Goal: Task Accomplishment & Management: Use online tool/utility

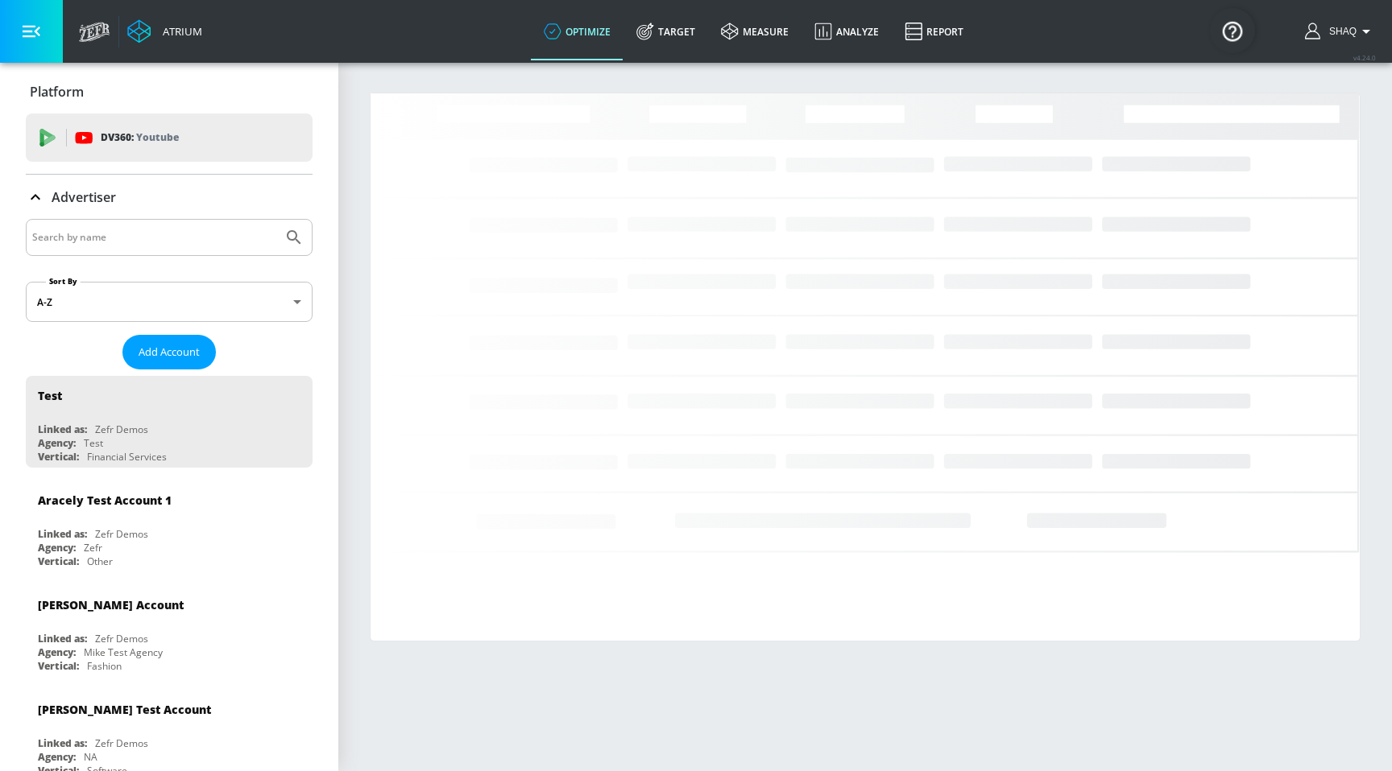
click at [112, 225] on div at bounding box center [169, 237] width 287 height 37
click at [110, 250] on div at bounding box center [169, 237] width 287 height 37
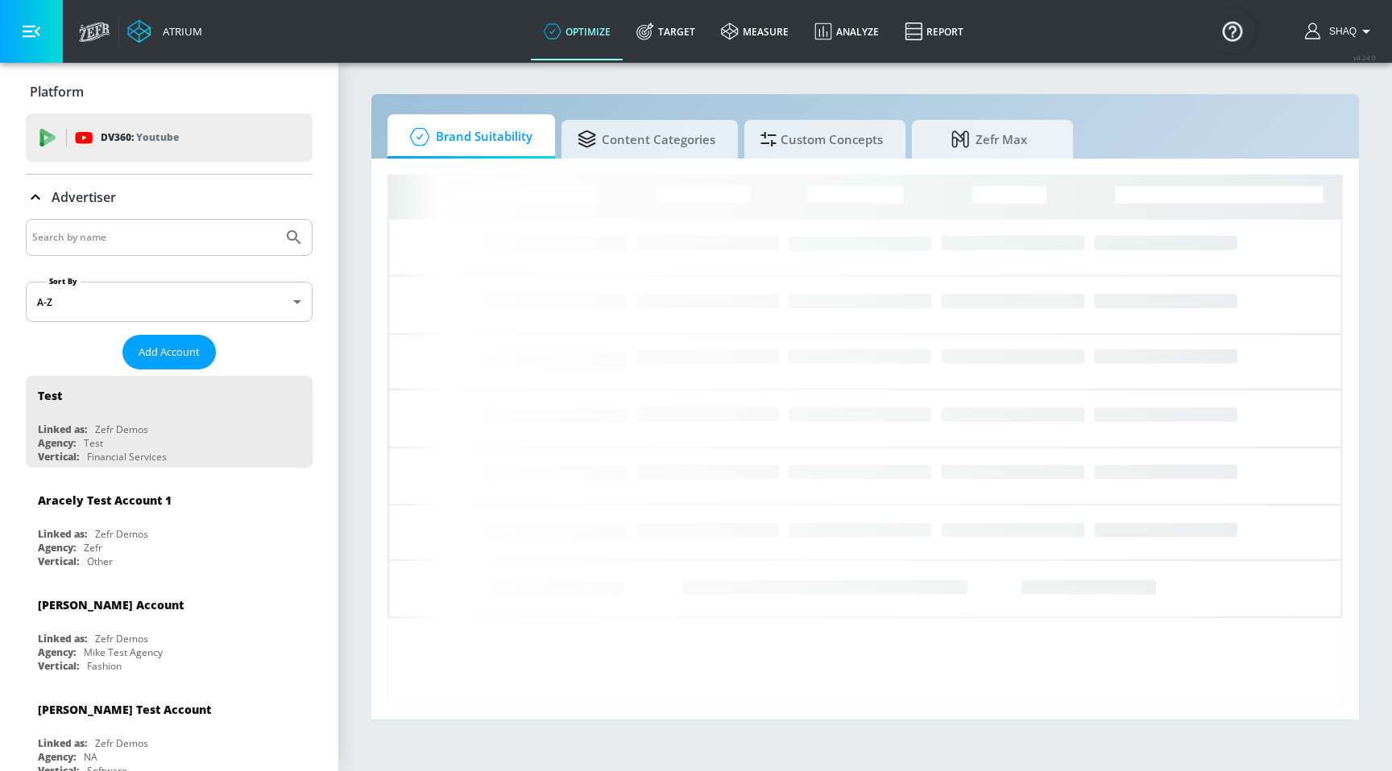
click at [110, 241] on input "Search by name" at bounding box center [154, 237] width 244 height 21
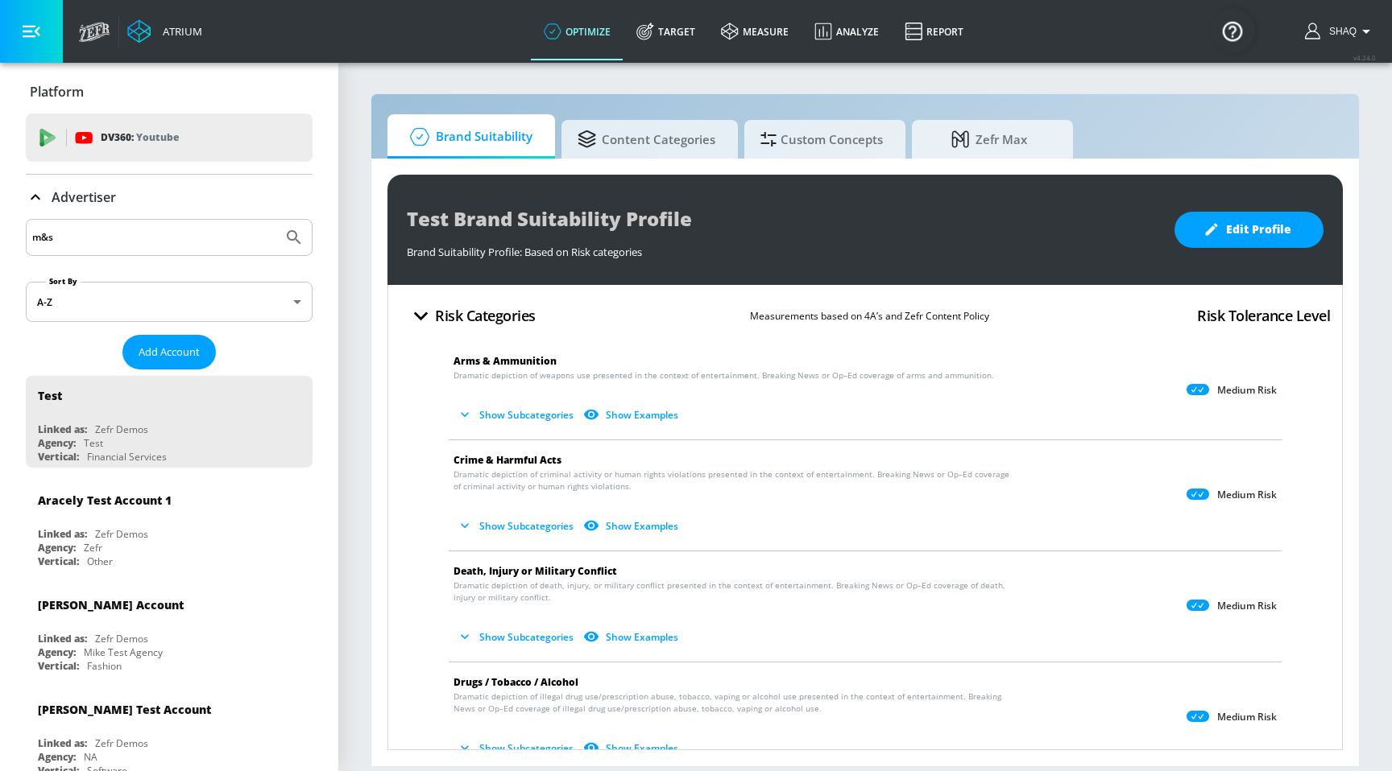
type input "m&s"
click at [276, 220] on button "Submit Search" at bounding box center [293, 237] width 35 height 35
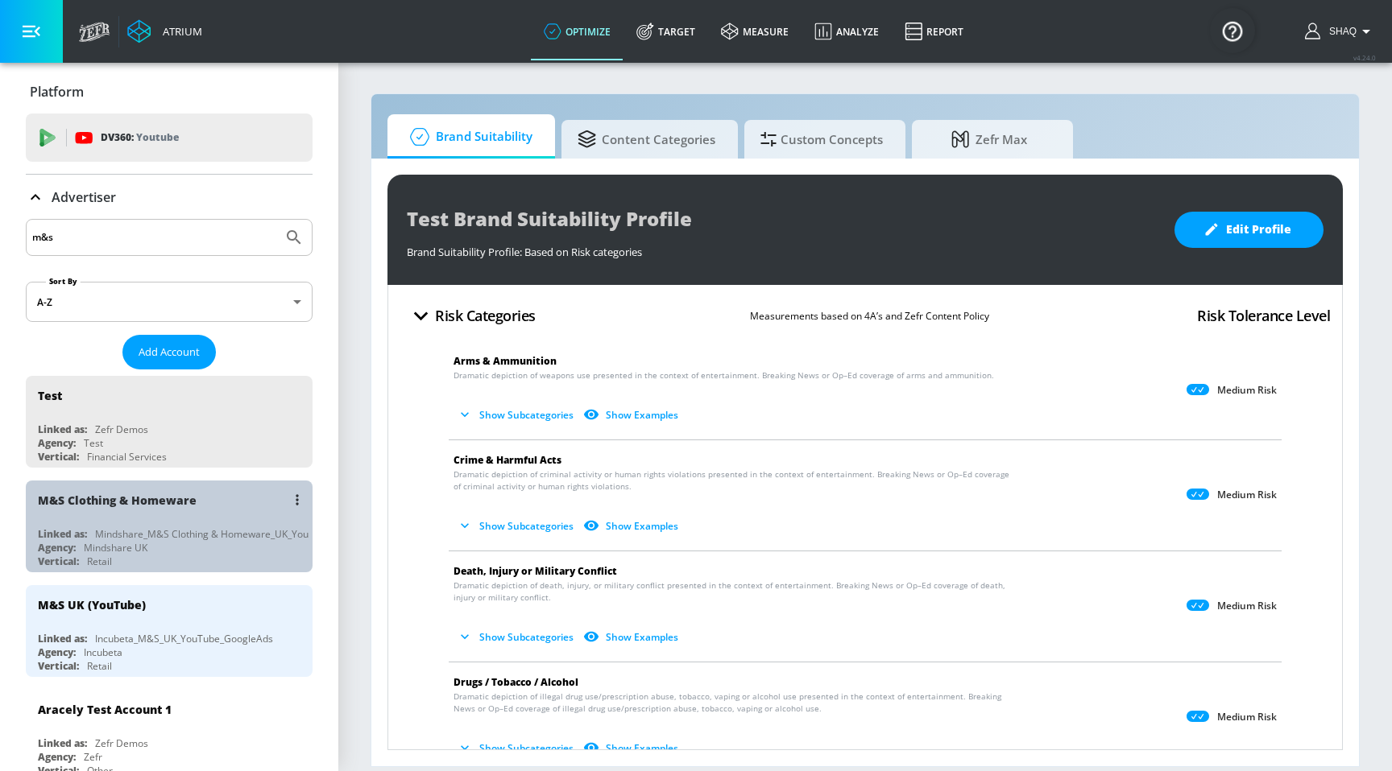
click at [170, 517] on div "M&S Clothing & Homeware" at bounding box center [173, 500] width 271 height 39
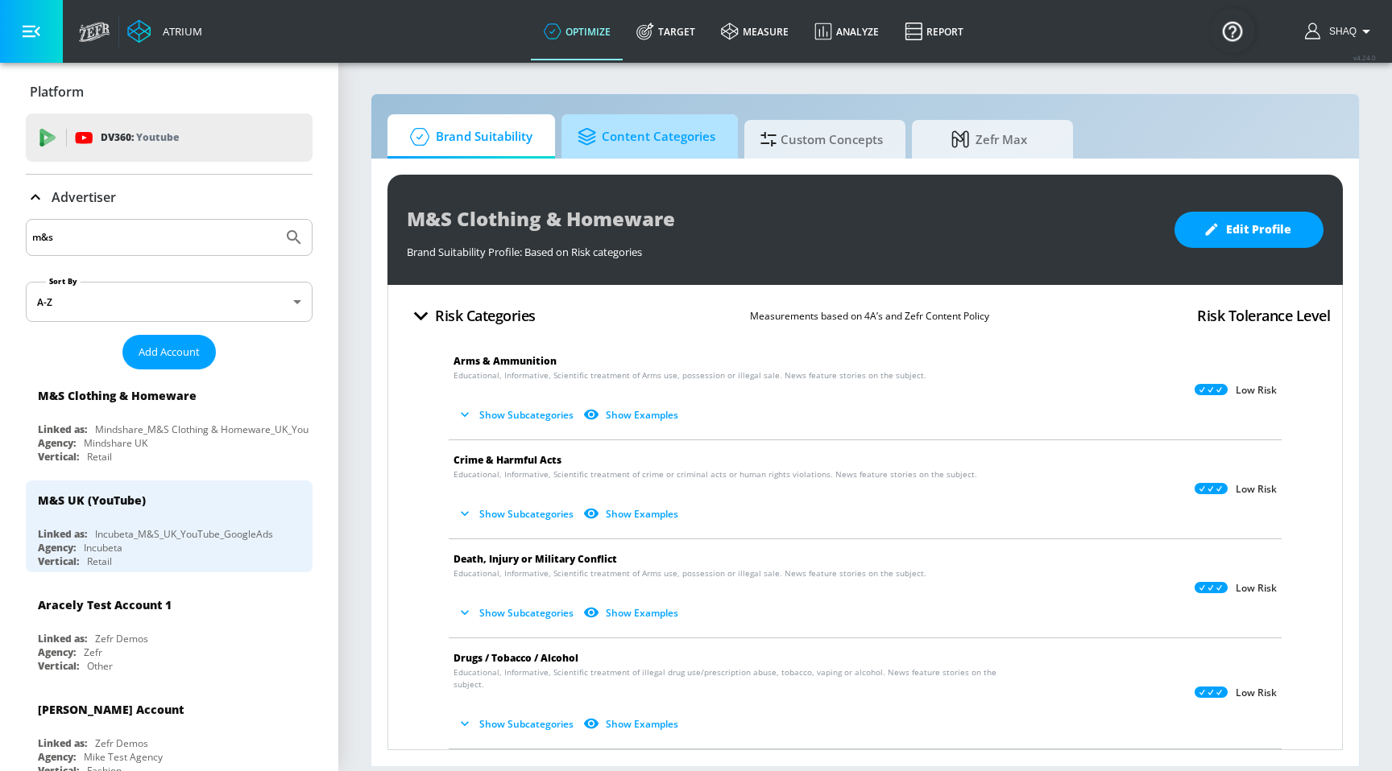
click at [652, 139] on span "Content Categories" at bounding box center [646, 137] width 138 height 39
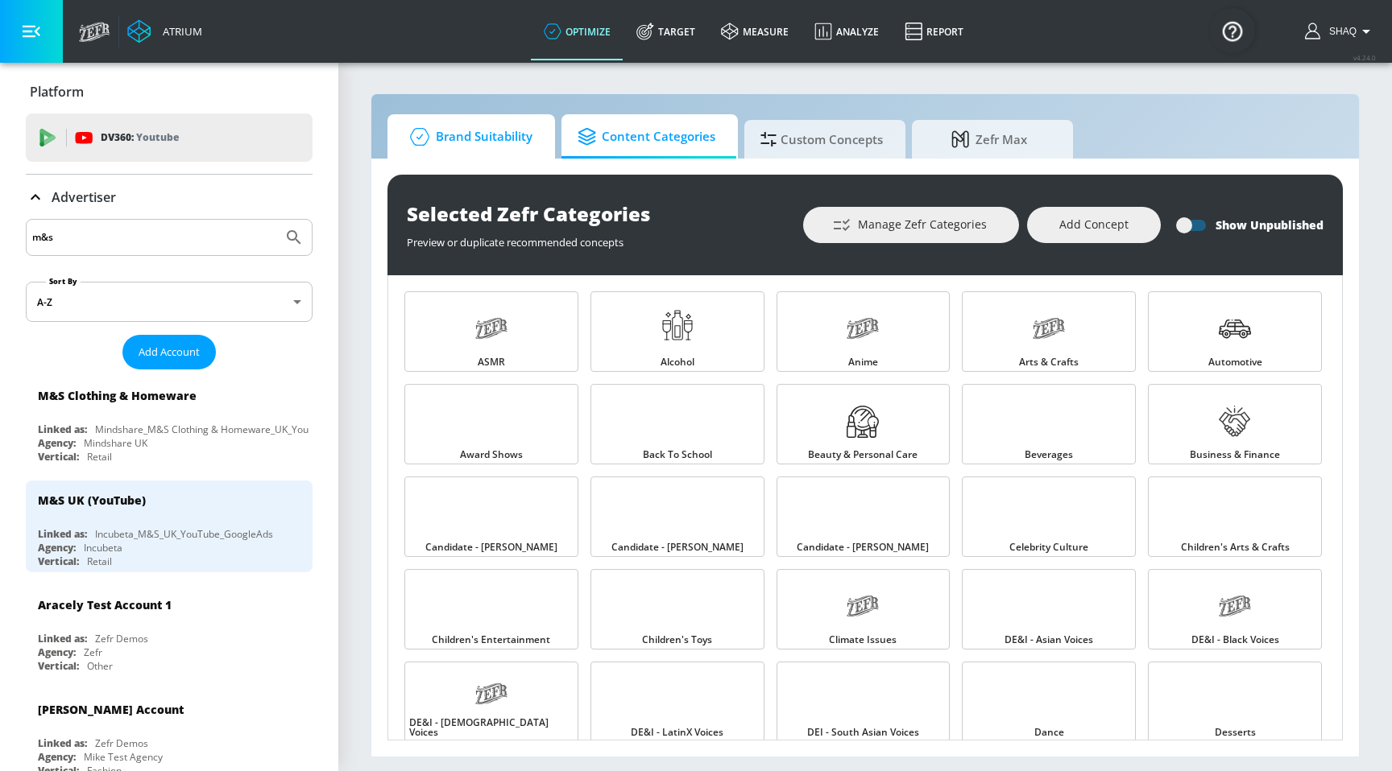
click at [472, 138] on span "Brand Suitability" at bounding box center [467, 137] width 129 height 39
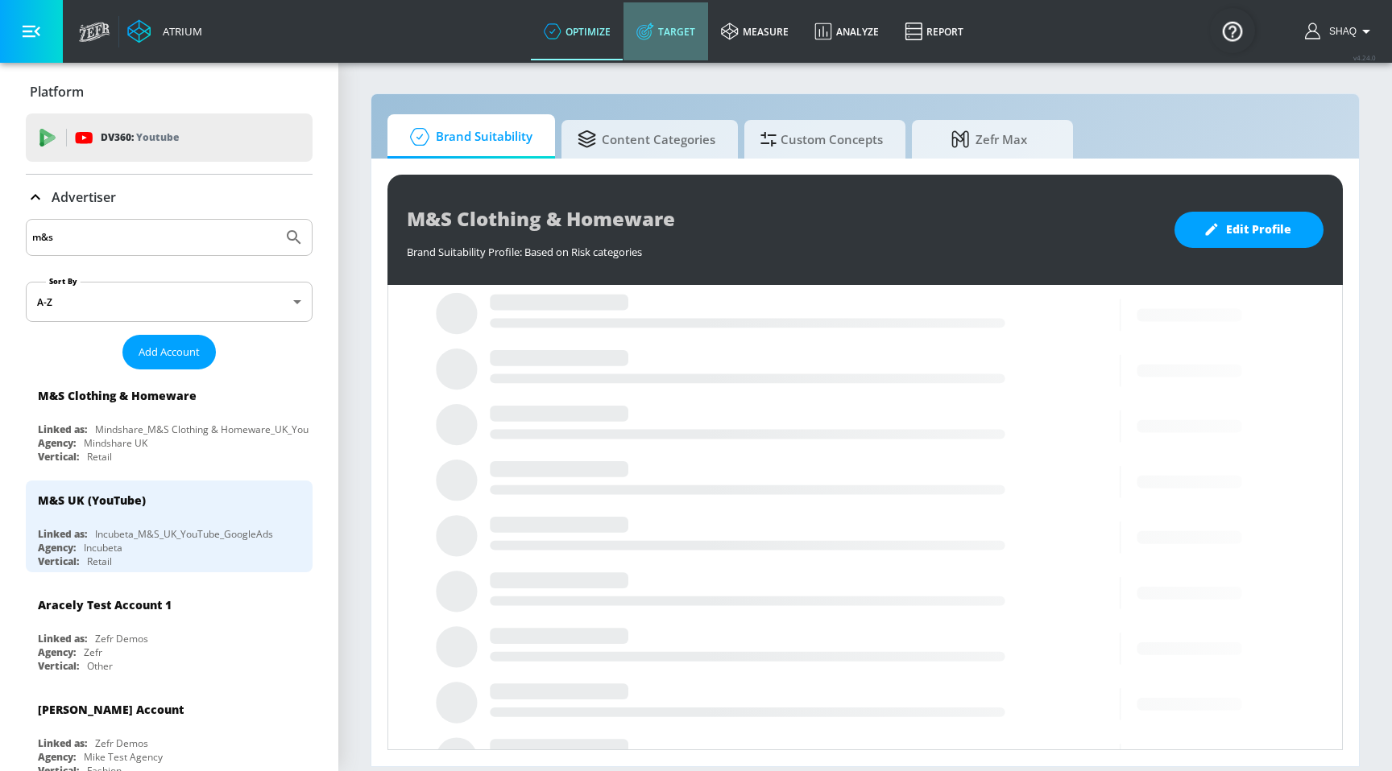
click at [660, 37] on link "Target" at bounding box center [665, 31] width 85 height 58
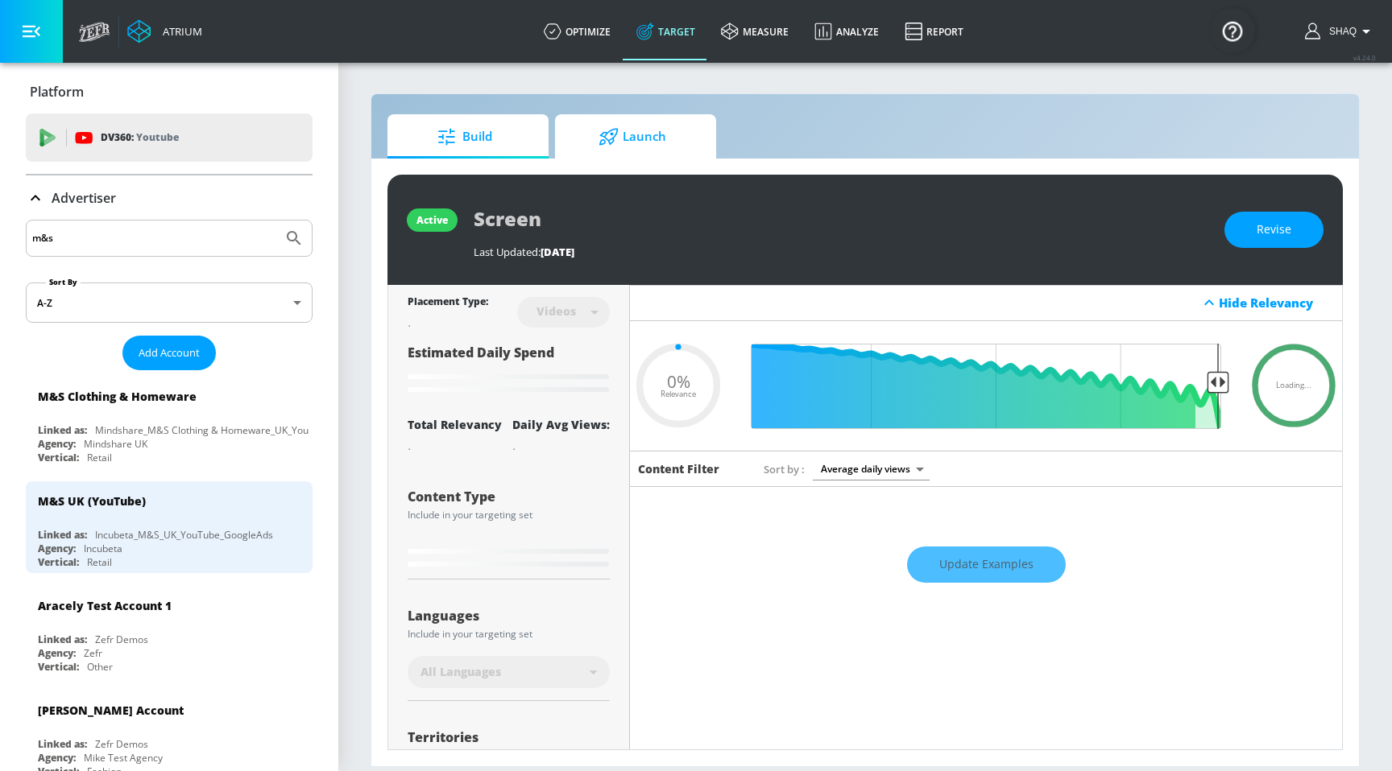
type input "0.05"
click at [668, 136] on span "Launch" at bounding box center [632, 137] width 122 height 39
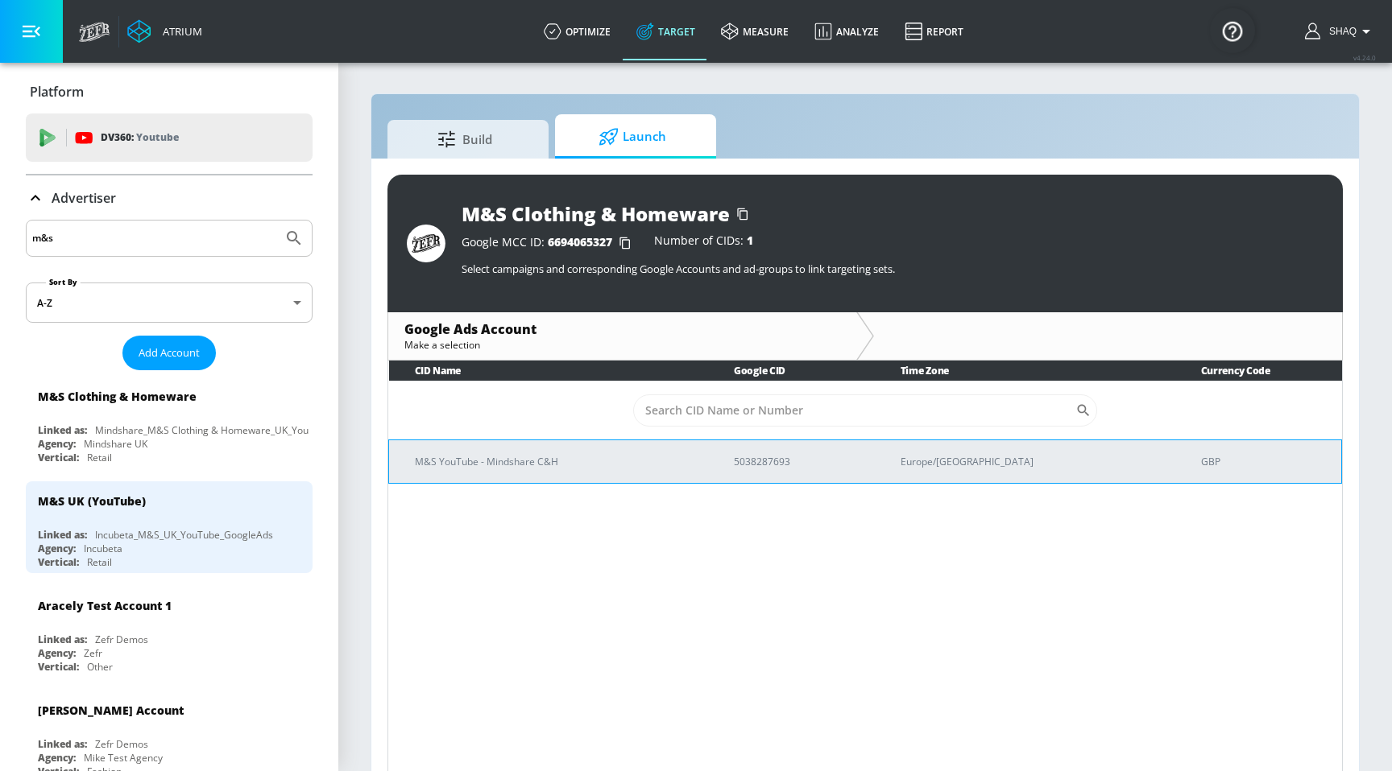
click at [555, 474] on td "M&S YouTube - Mindshare C&H" at bounding box center [549, 461] width 320 height 43
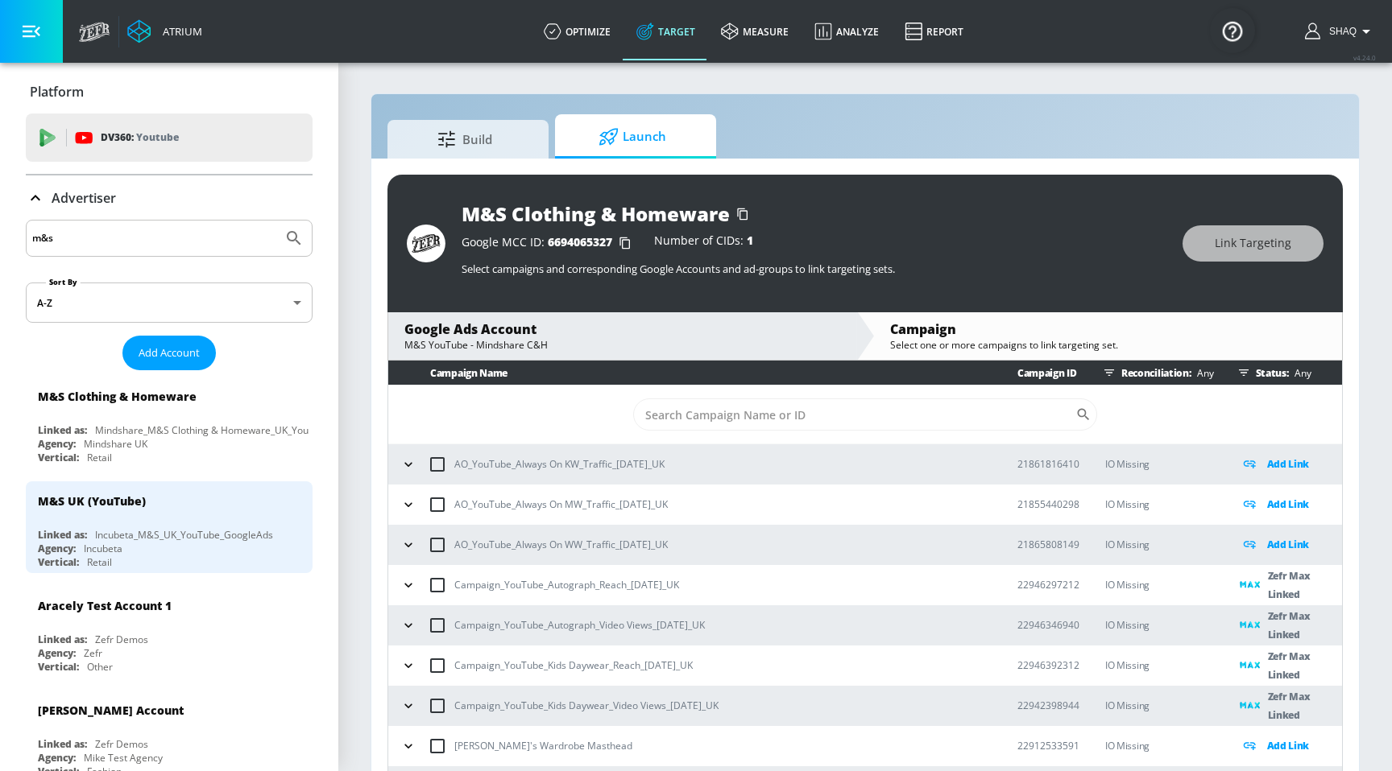
click at [493, 102] on div "Build Launch M&S Clothing & Homeware Google MCC ID: 6694065327 Number of CIDs: …" at bounding box center [864, 443] width 989 height 701
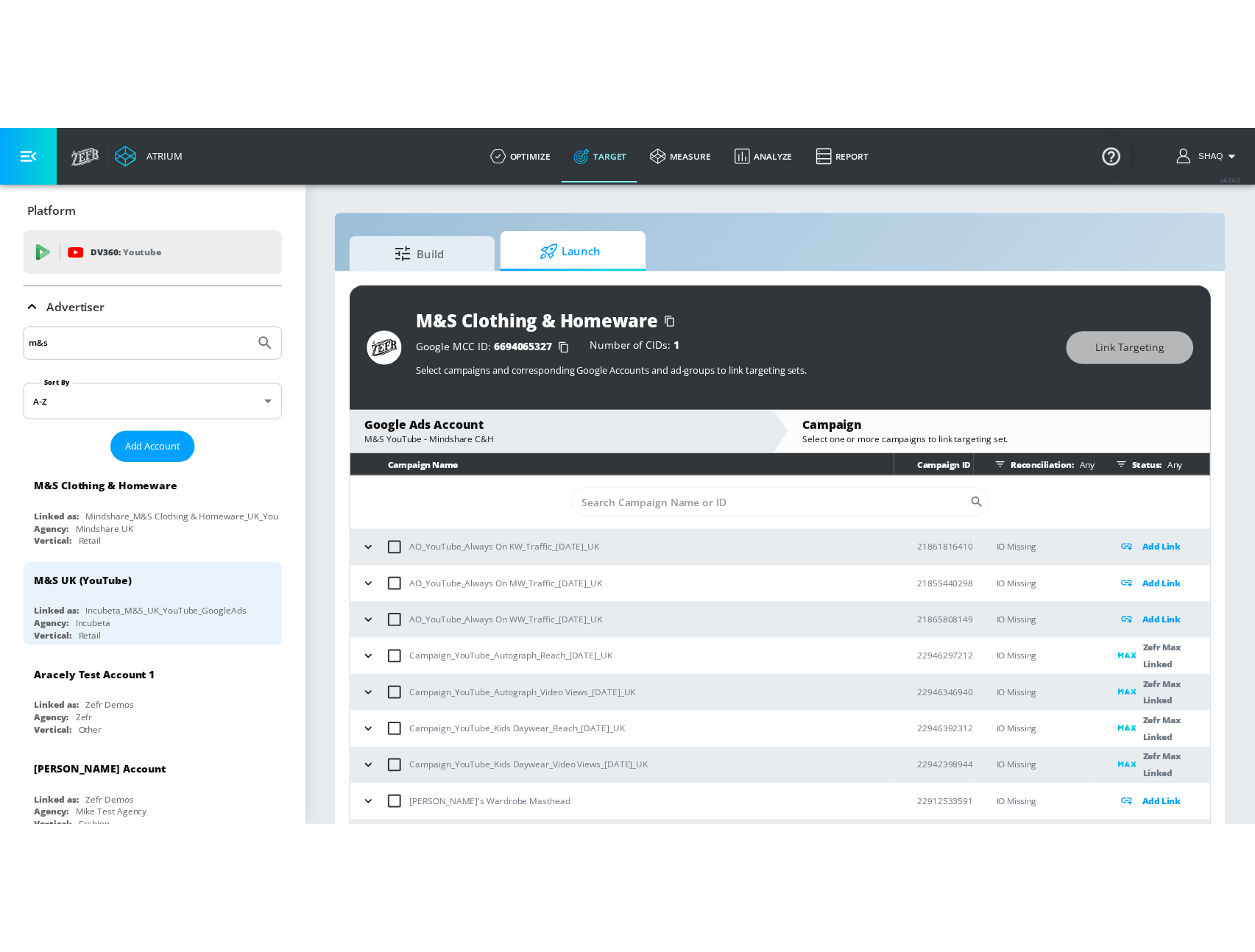
scroll to position [21, 0]
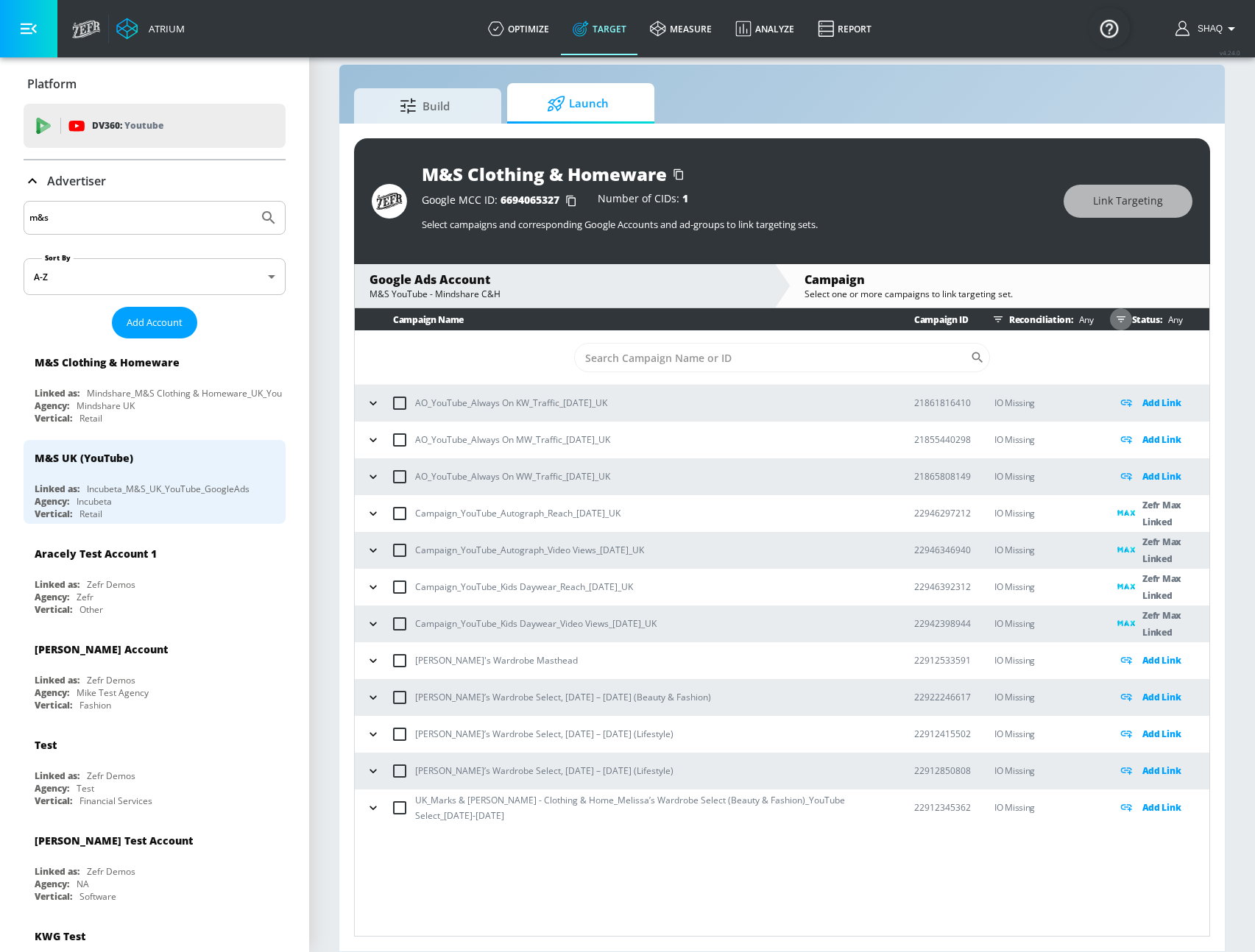
click at [1117, 323] on icon "button" at bounding box center [1121, 319] width 12 height 12
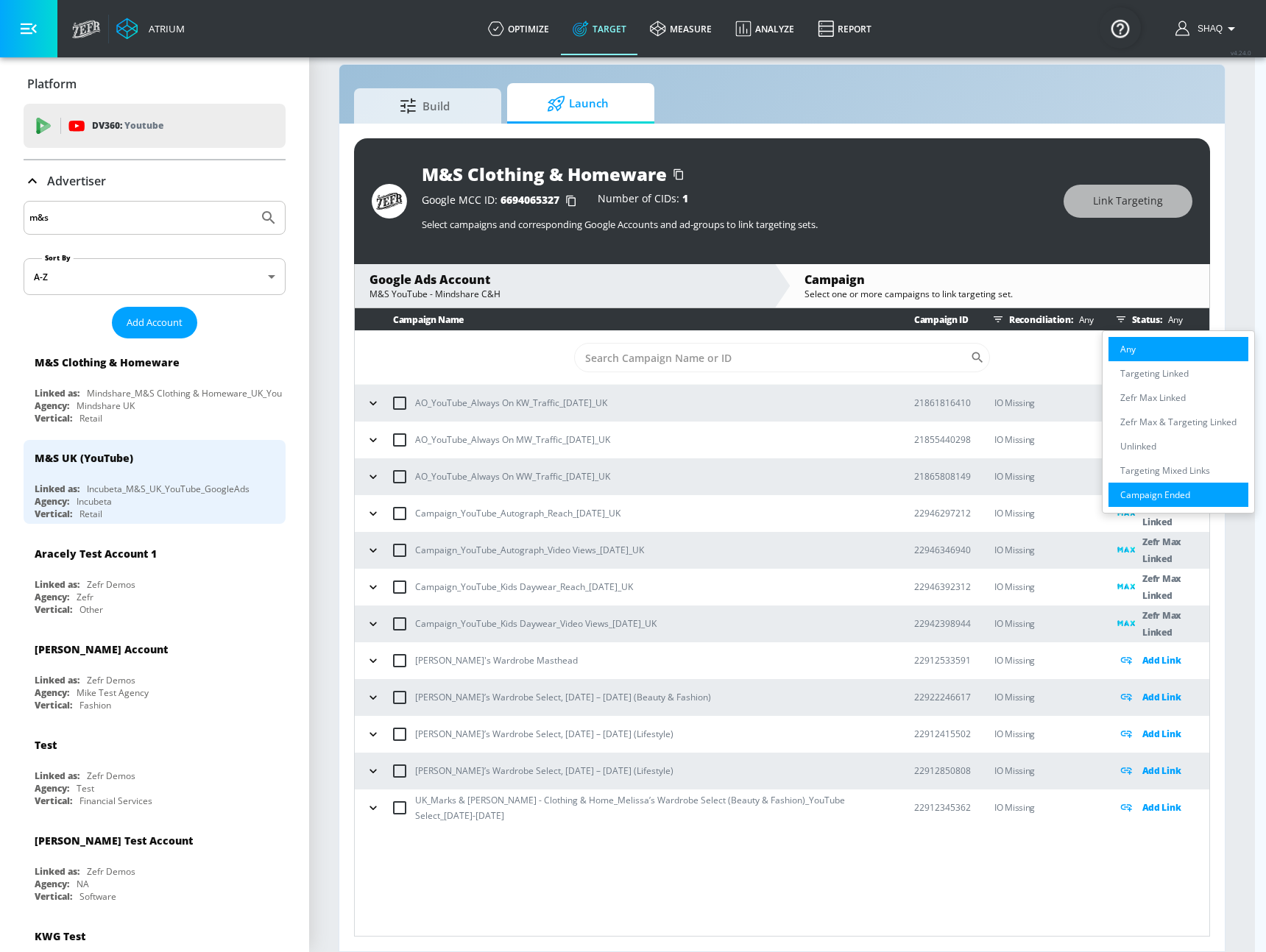
click at [1140, 493] on p "Campaign Ended" at bounding box center [1155, 494] width 70 height 16
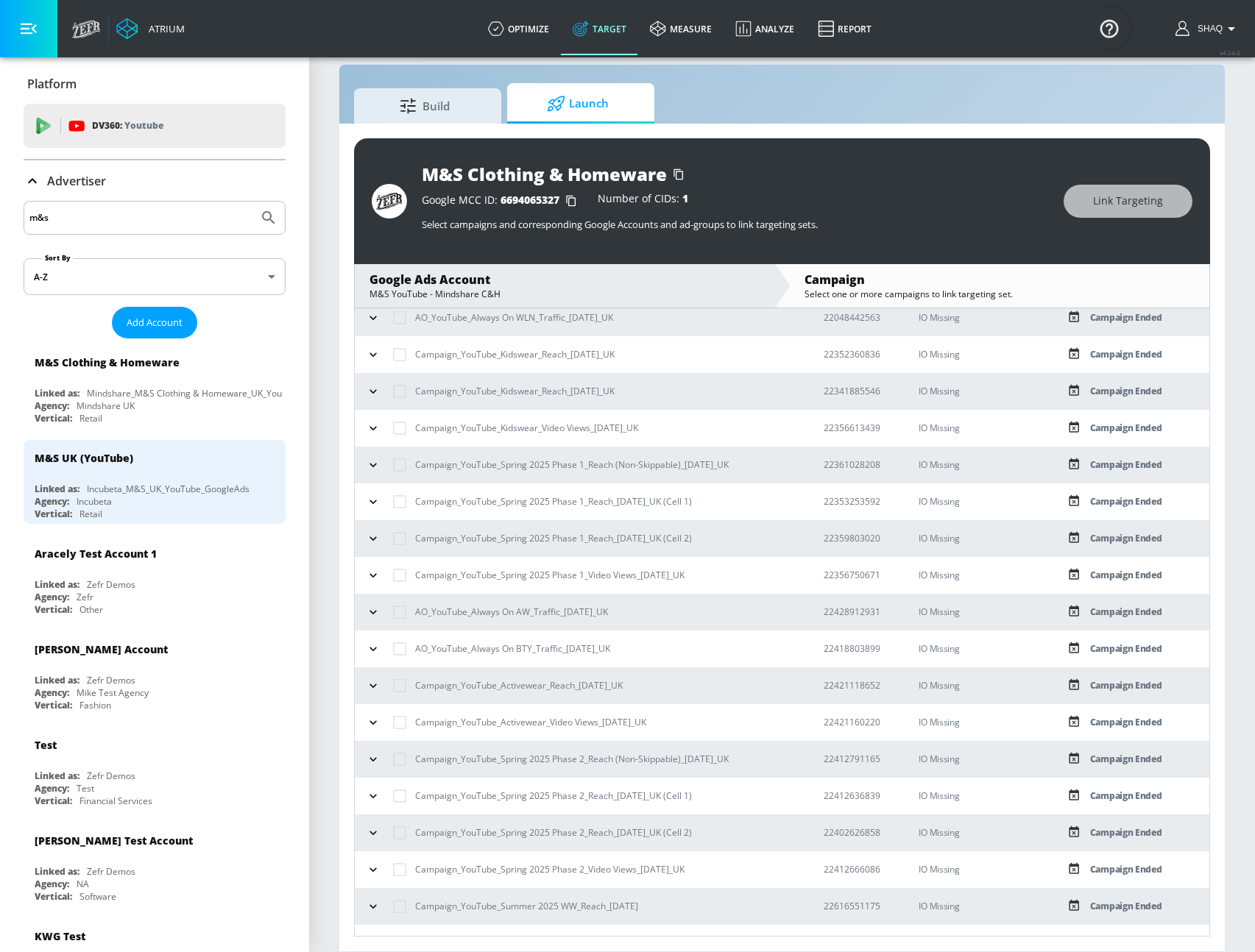
scroll to position [700, 0]
